Goal: Find specific page/section: Find specific page/section

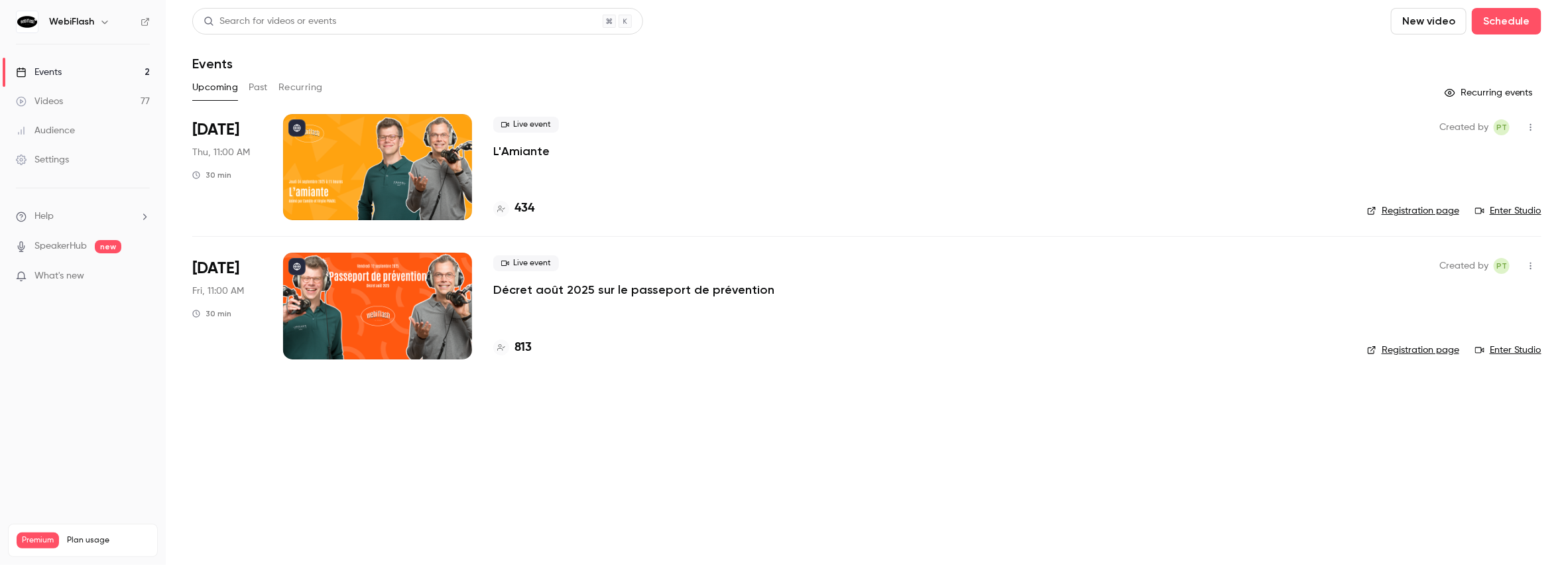
click at [531, 292] on p "Décret août 2025 sur le passeport de prévention" at bounding box center [633, 290] width 281 height 16
